Goal: Navigation & Orientation: Find specific page/section

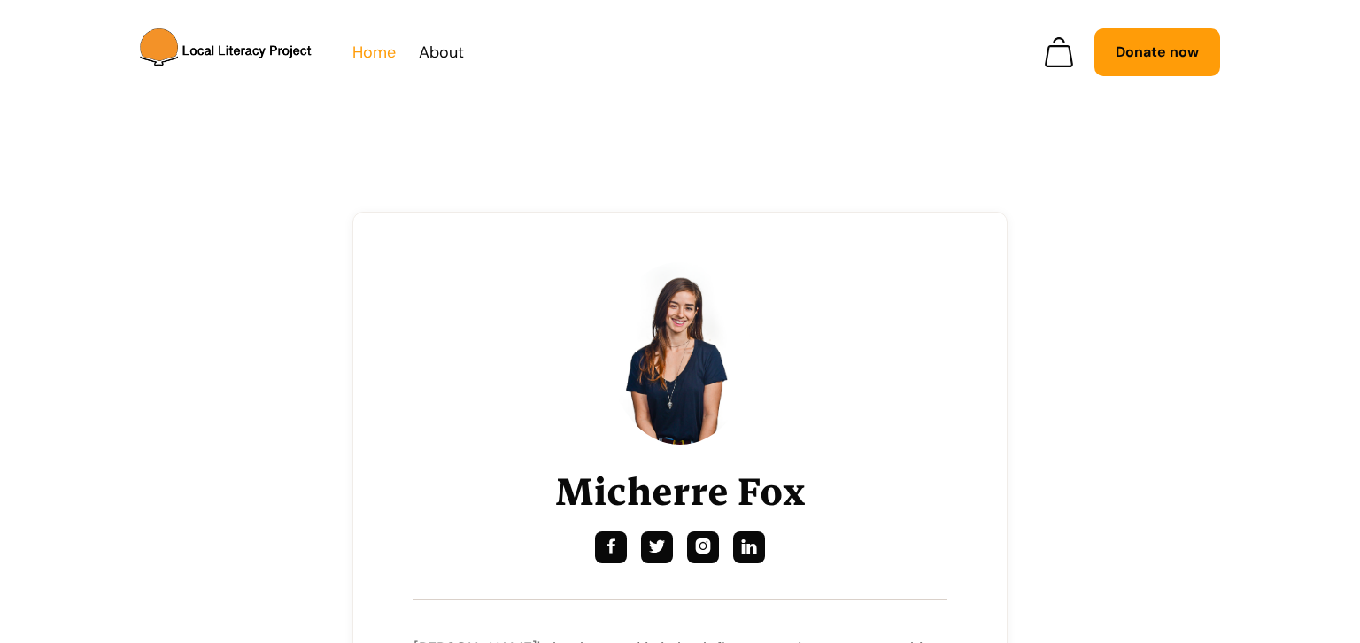
click at [383, 47] on link "Home" at bounding box center [373, 52] width 43 height 27
click at [380, 51] on link "Home" at bounding box center [373, 52] width 43 height 27
click at [259, 50] on img "home" at bounding box center [229, 52] width 170 height 46
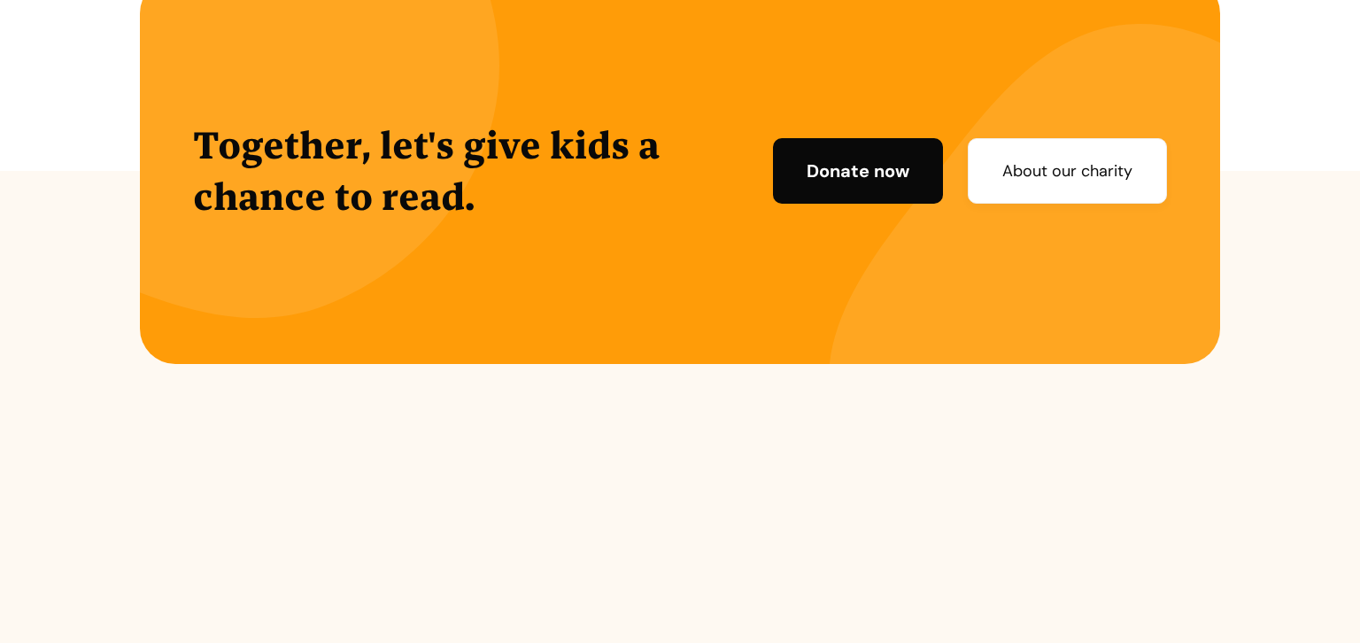
scroll to position [4581, 0]
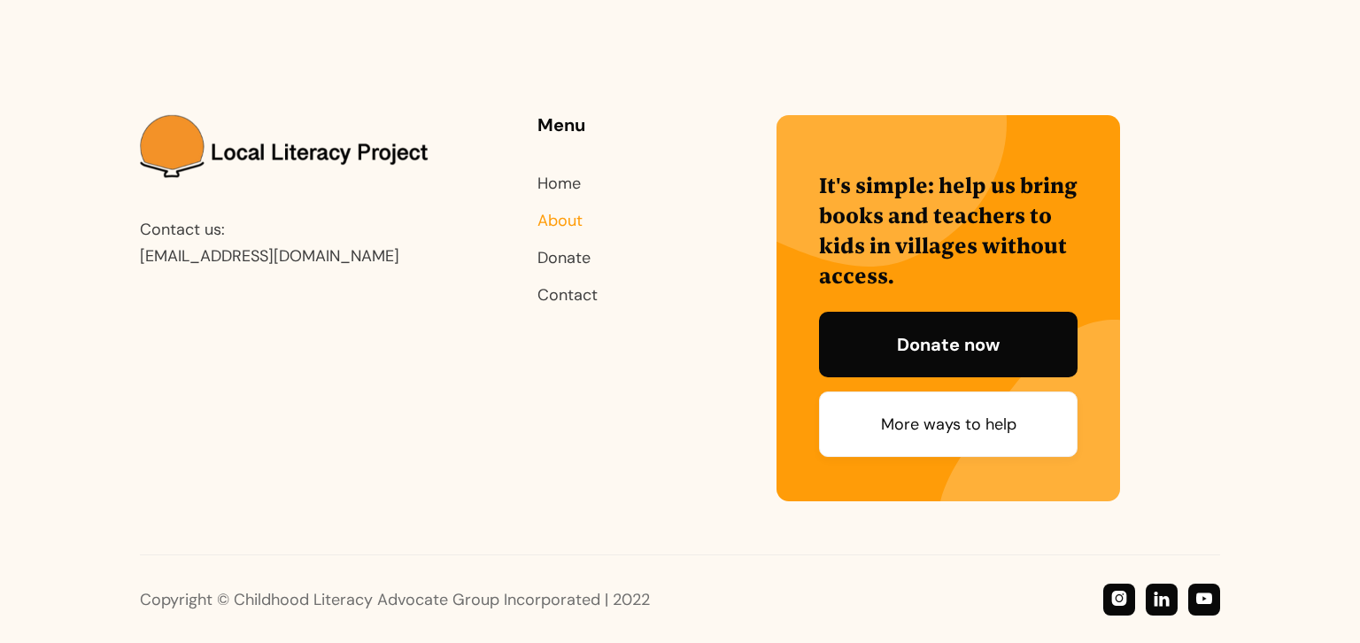
click at [571, 217] on link "About" at bounding box center [560, 220] width 45 height 21
